Goal: Task Accomplishment & Management: Use online tool/utility

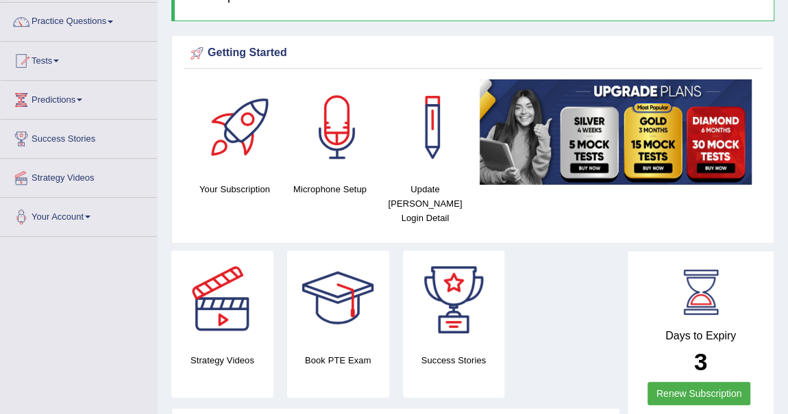
scroll to position [124, 0]
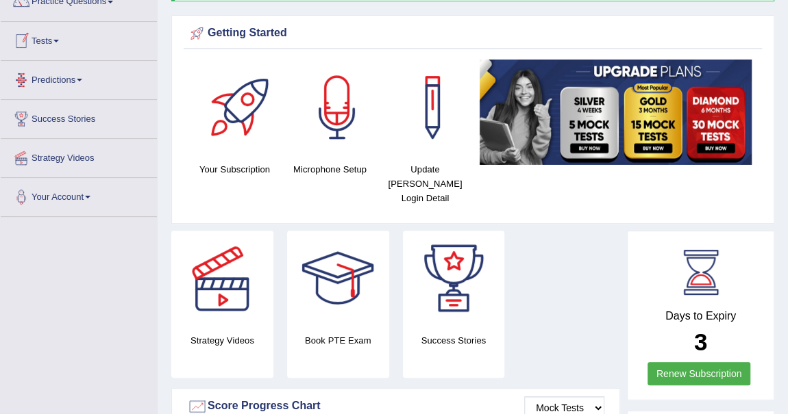
click at [59, 40] on span at bounding box center [55, 41] width 5 height 3
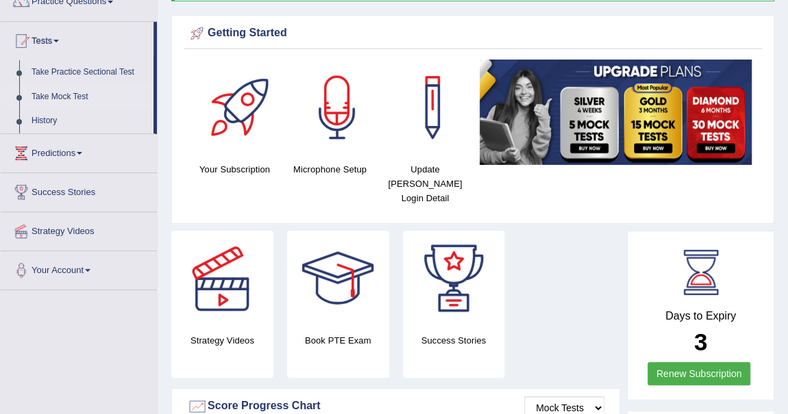
click at [76, 99] on link "Take Mock Test" at bounding box center [89, 97] width 128 height 25
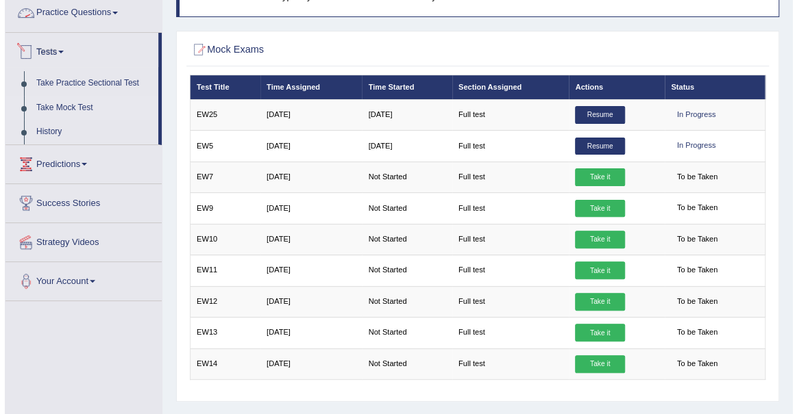
scroll to position [124, 0]
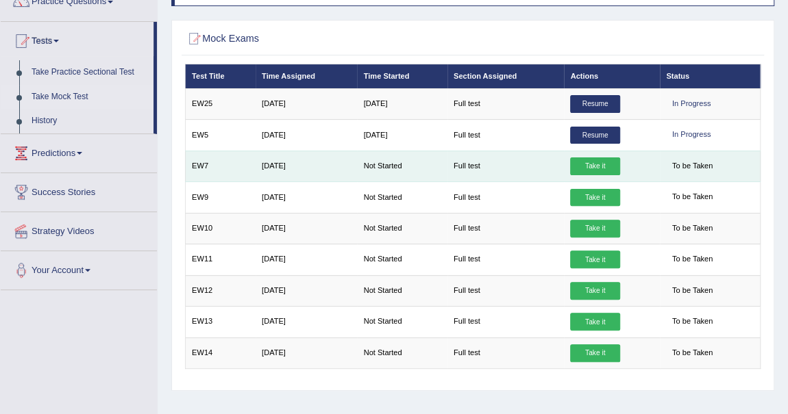
click at [581, 162] on link "Take it" at bounding box center [594, 167] width 49 height 18
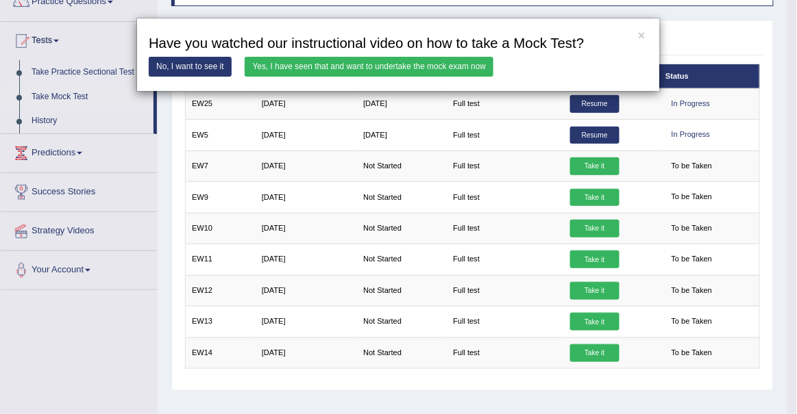
click at [477, 62] on link "Yes, I have seen that and want to undertake the mock exam now" at bounding box center [369, 67] width 249 height 20
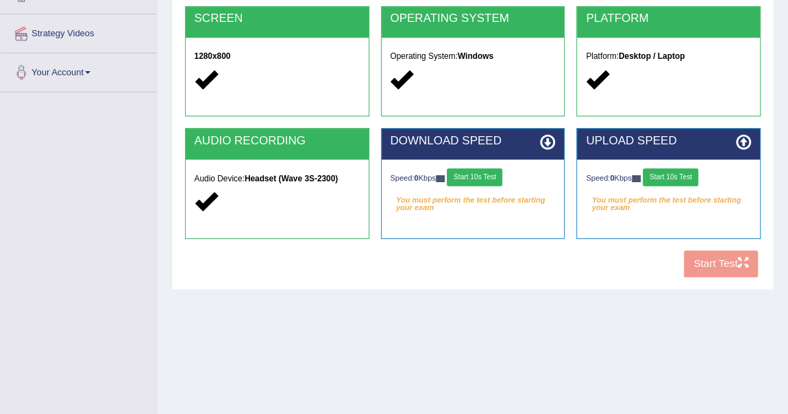
click at [486, 173] on button "Start 10s Test" at bounding box center [474, 178] width 55 height 18
click at [668, 174] on button "Start 10s Test" at bounding box center [670, 178] width 55 height 18
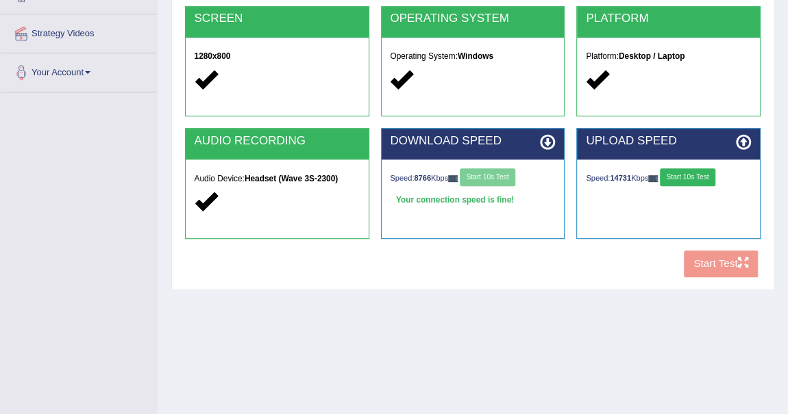
click at [684, 173] on button "Start 10s Test" at bounding box center [687, 178] width 55 height 18
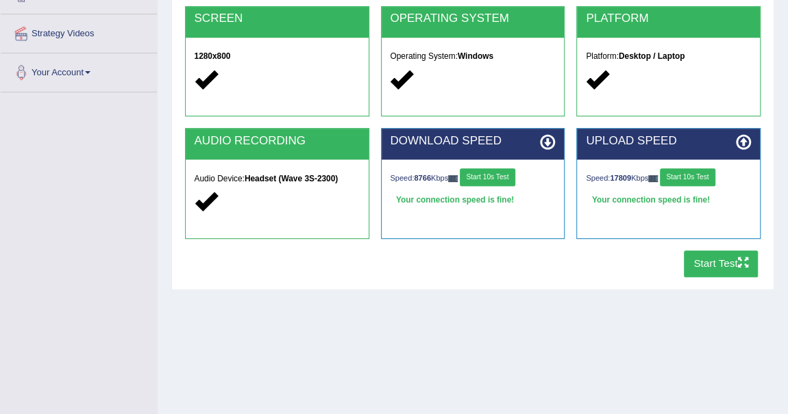
click at [520, 347] on div "Home Exams Exam Requirements System Requirements Test COOKIES Cookies Enabled J…" at bounding box center [473, 93] width 630 height 685
click at [717, 262] on button "Start Test" at bounding box center [721, 264] width 75 height 27
